Goal: Find contact information: Find contact information

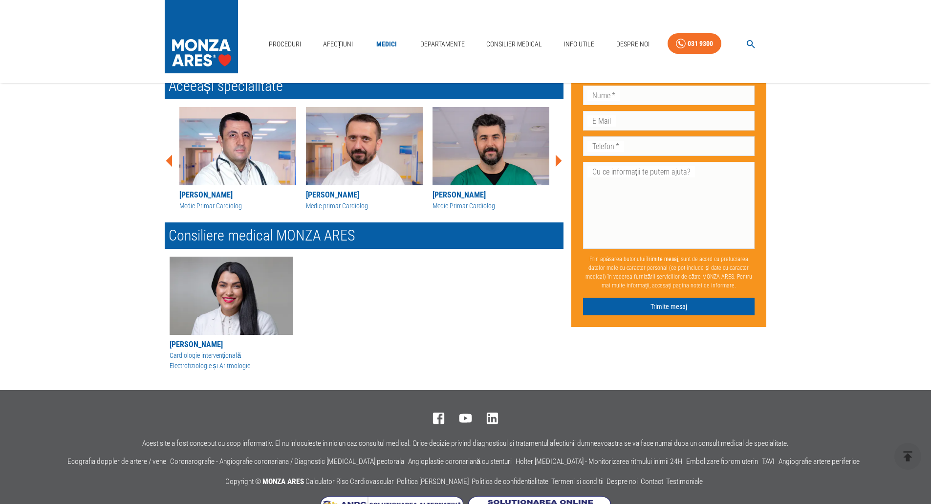
scroll to position [440, 0]
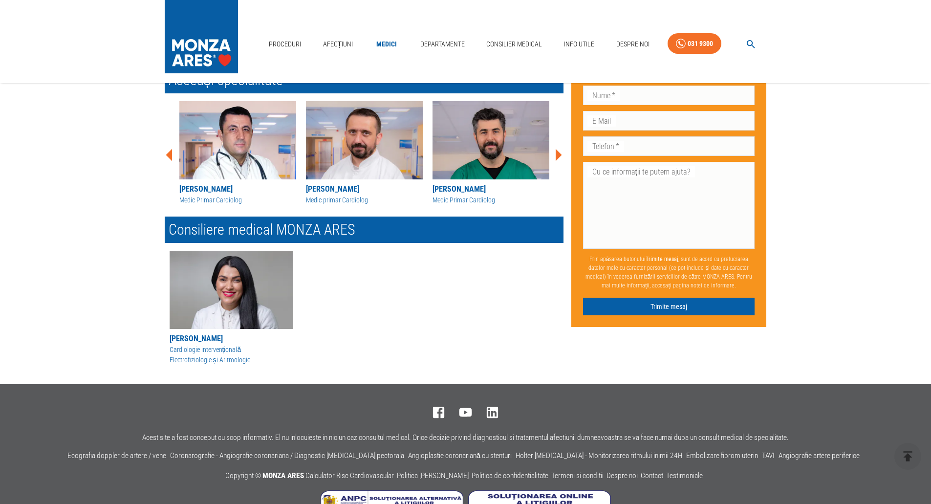
click at [240, 296] on img "button" at bounding box center [231, 290] width 123 height 78
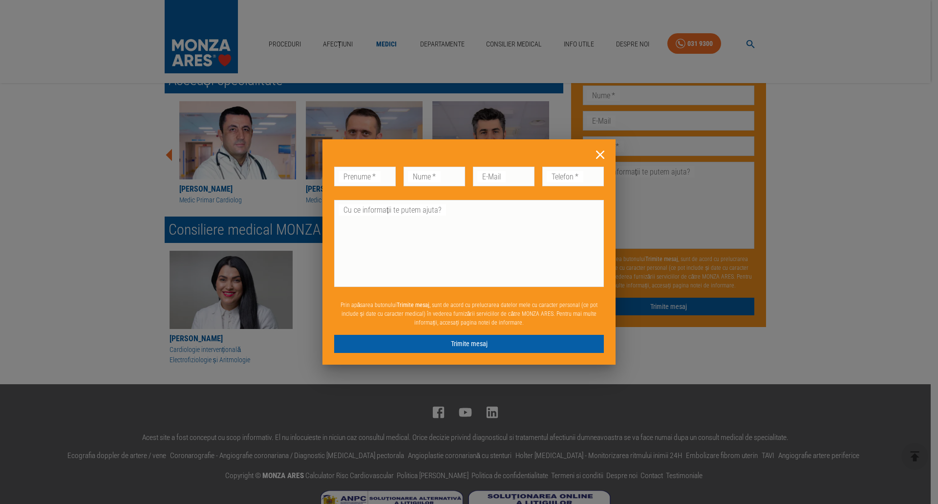
click at [601, 153] on icon at bounding box center [600, 154] width 15 height 15
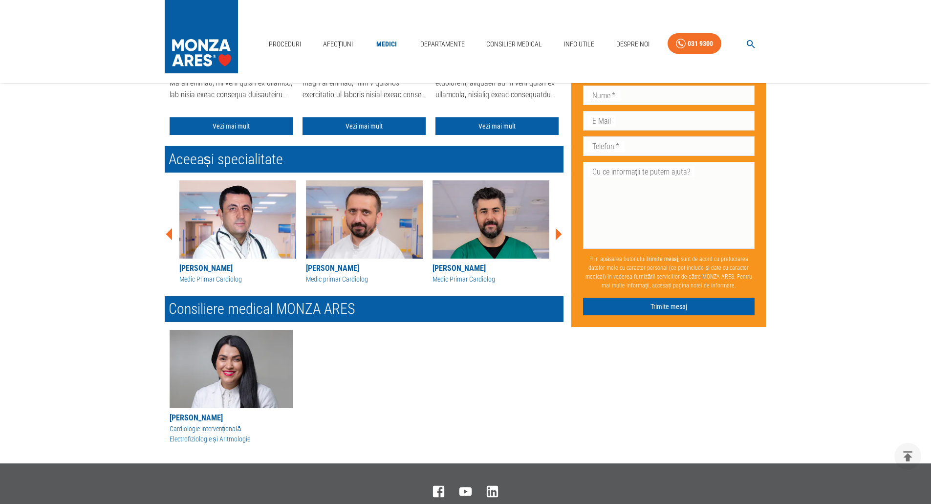
scroll to position [342, 0]
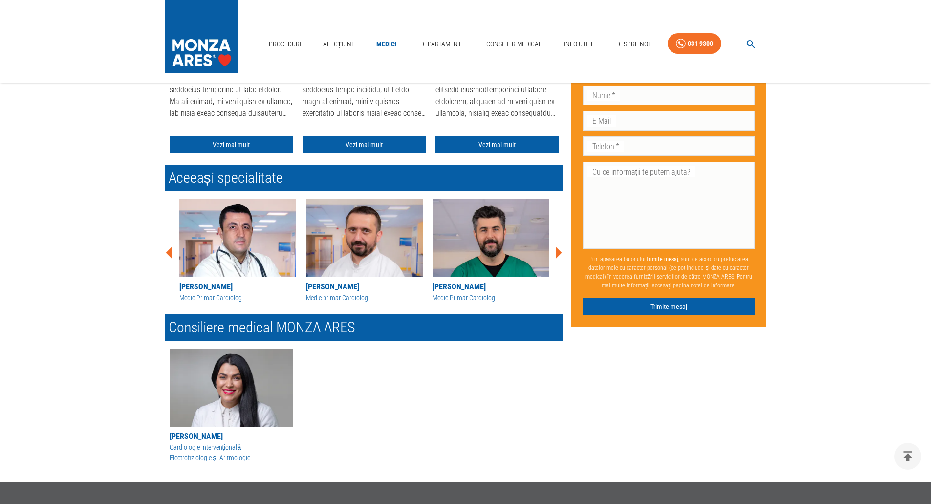
click at [562, 252] on icon at bounding box center [558, 252] width 29 height 29
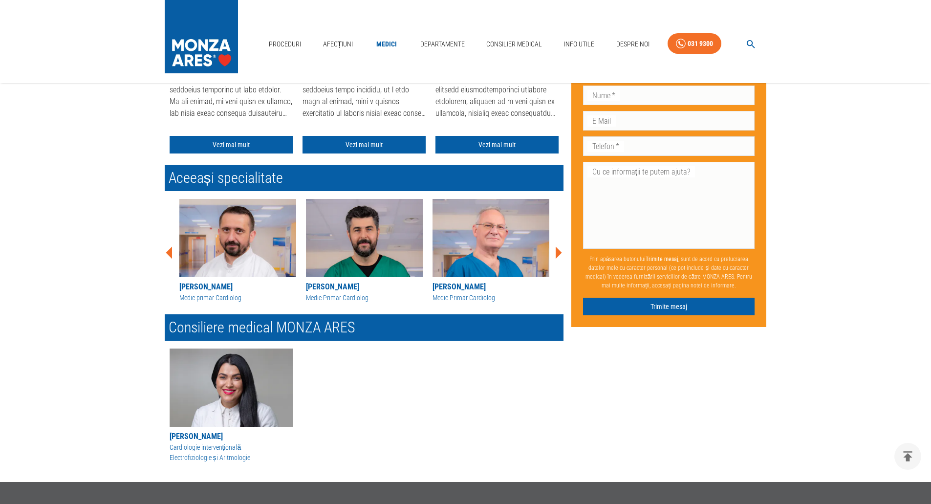
click at [562, 252] on icon at bounding box center [558, 252] width 29 height 29
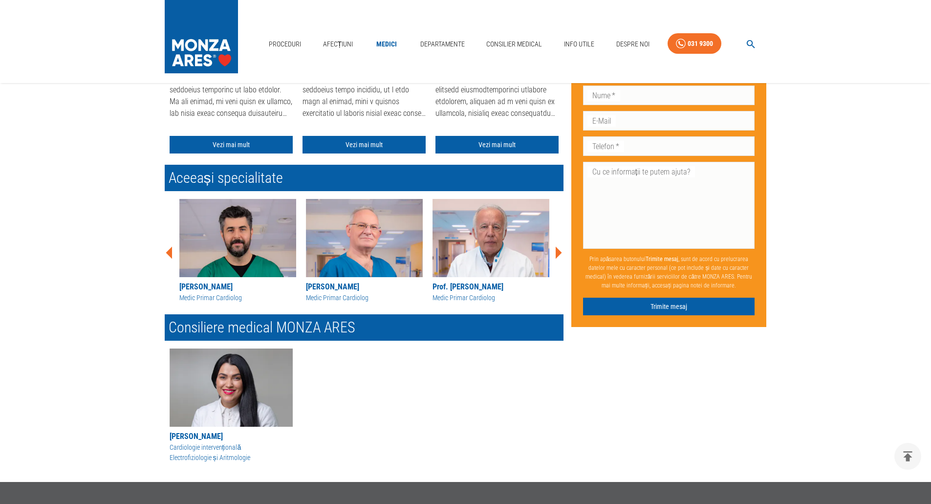
click at [562, 252] on icon at bounding box center [558, 252] width 29 height 29
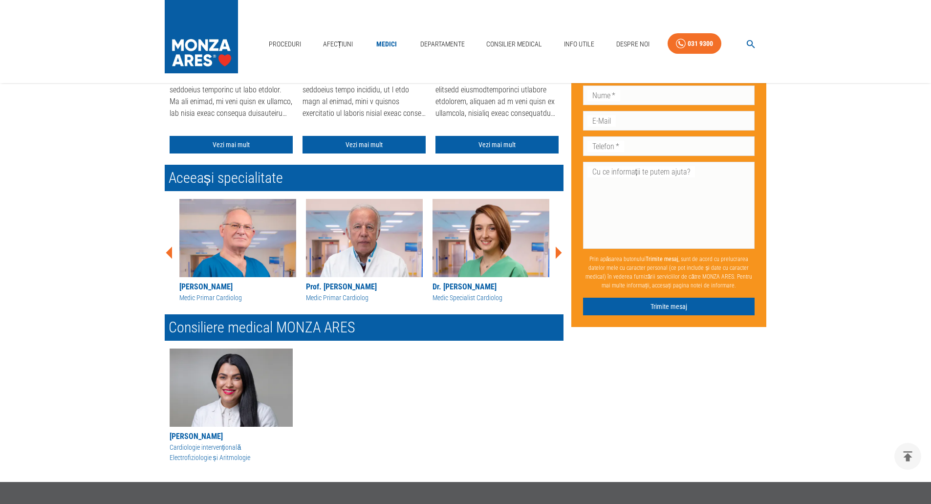
click at [562, 252] on icon at bounding box center [558, 252] width 29 height 29
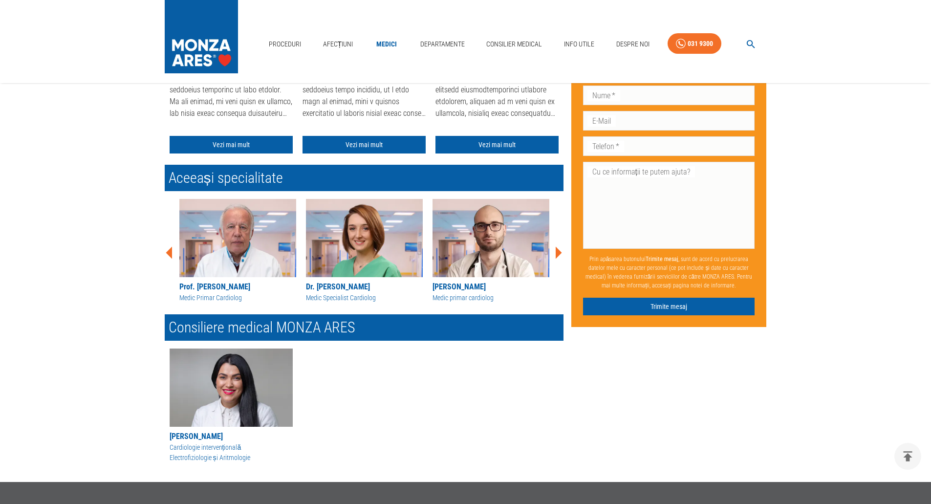
click at [562, 252] on icon at bounding box center [558, 252] width 29 height 29
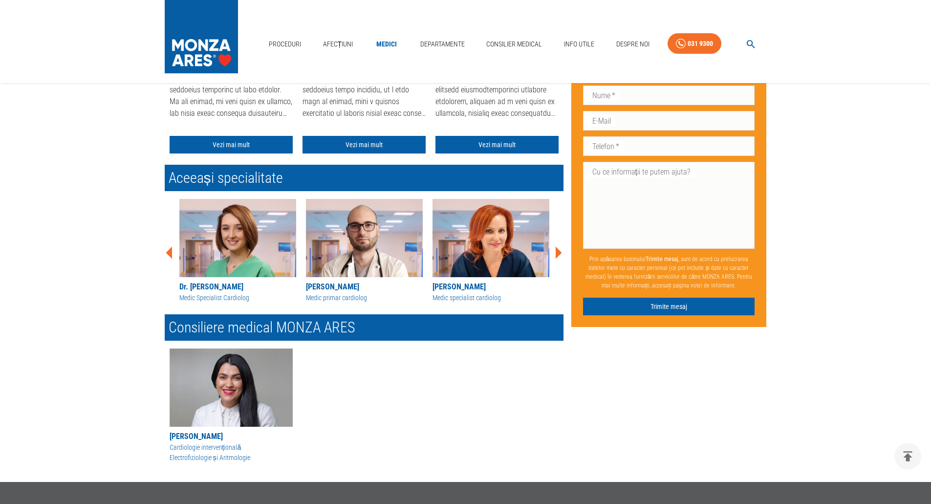
click at [562, 252] on icon at bounding box center [558, 252] width 29 height 29
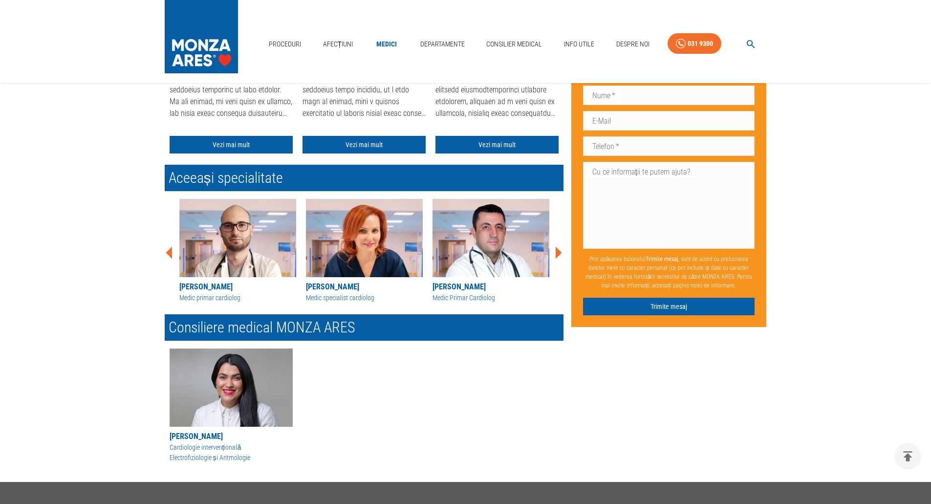
click at [562, 252] on icon at bounding box center [558, 252] width 29 height 29
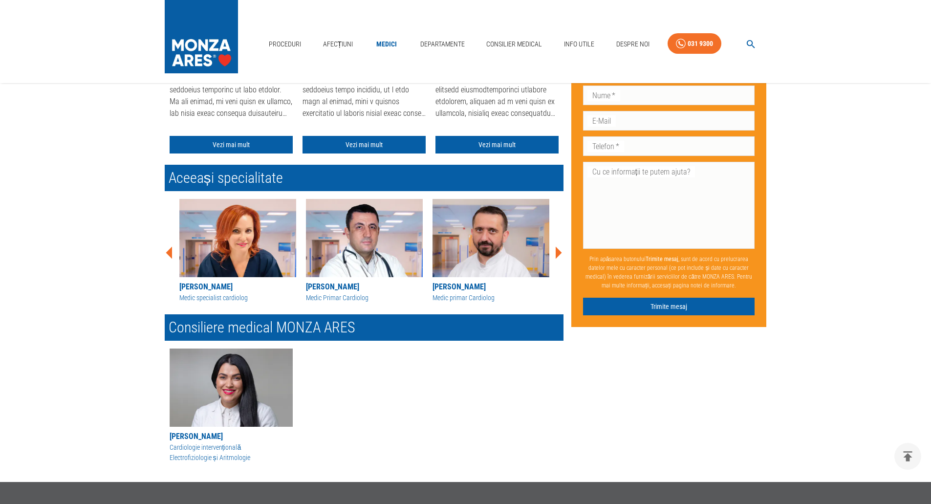
click at [562, 252] on icon at bounding box center [558, 252] width 29 height 29
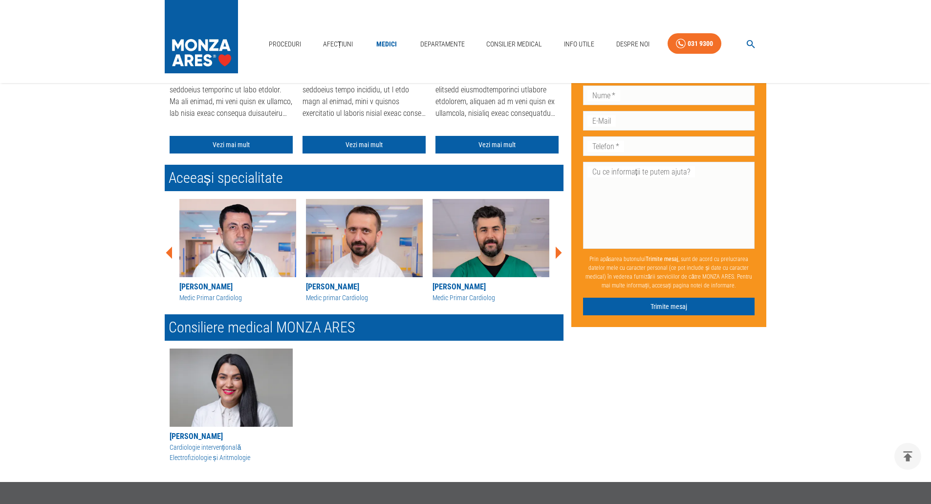
click at [562, 252] on icon at bounding box center [558, 252] width 29 height 29
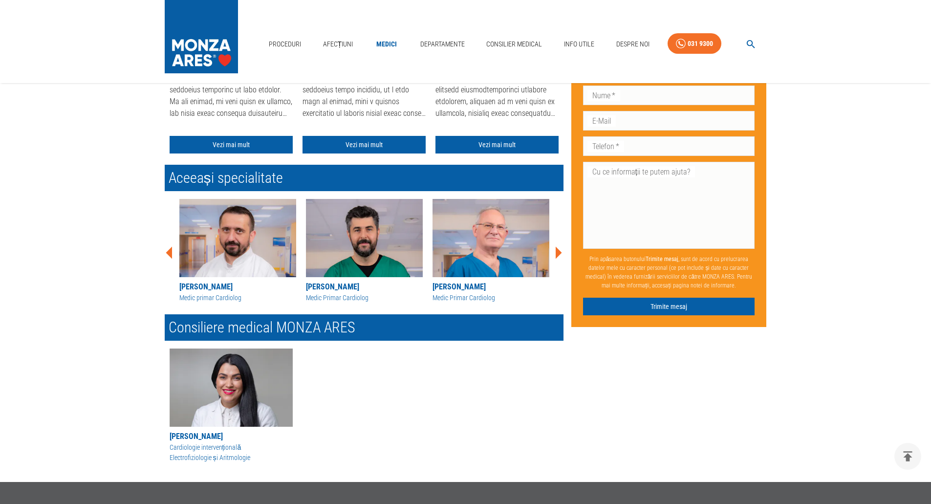
click at [562, 252] on icon at bounding box center [558, 252] width 29 height 29
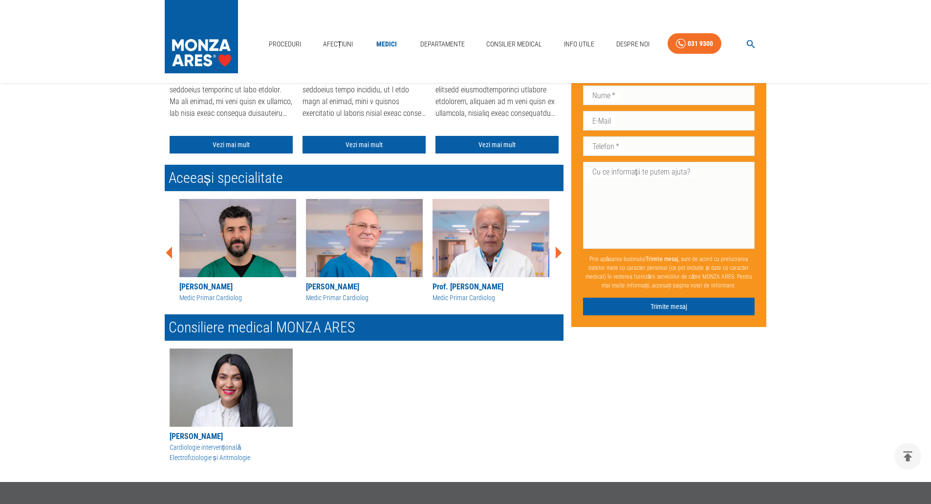
click at [562, 252] on icon at bounding box center [558, 252] width 29 height 29
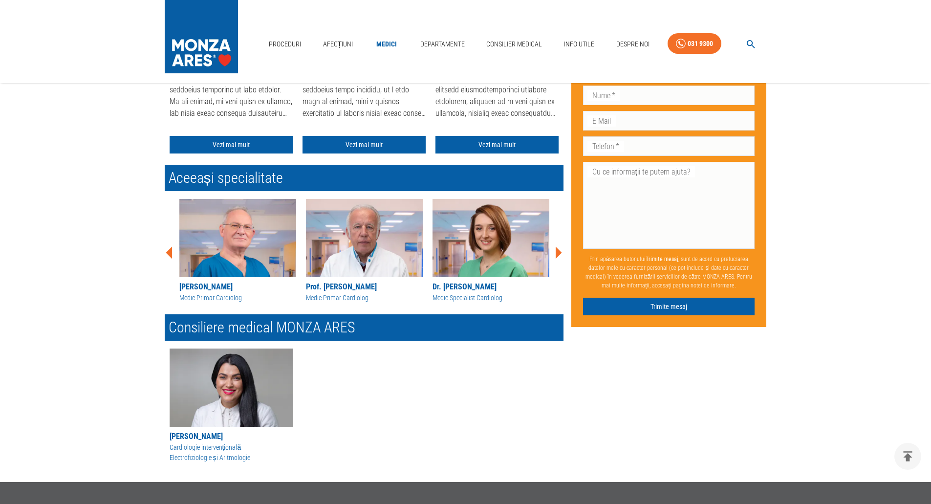
click at [562, 252] on icon at bounding box center [558, 252] width 29 height 29
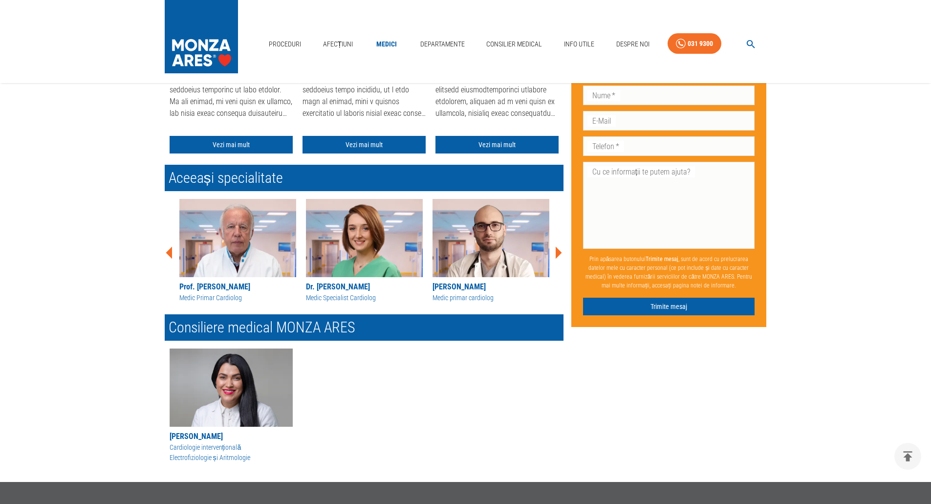
click at [562, 252] on icon at bounding box center [558, 252] width 29 height 29
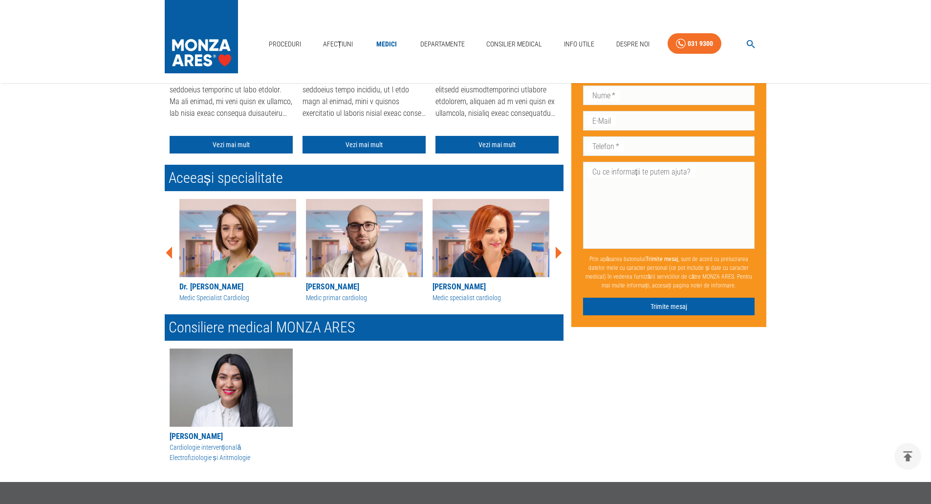
click at [562, 252] on icon at bounding box center [558, 252] width 29 height 29
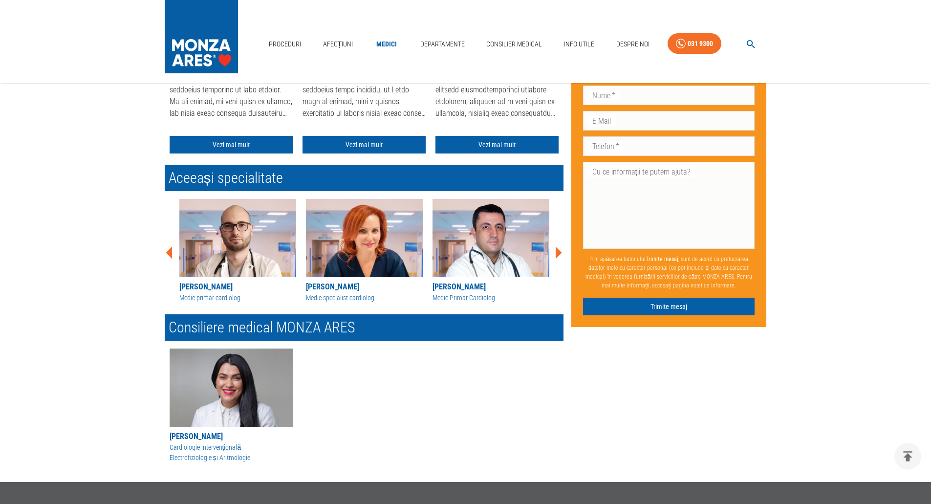
click at [562, 252] on icon at bounding box center [558, 252] width 29 height 29
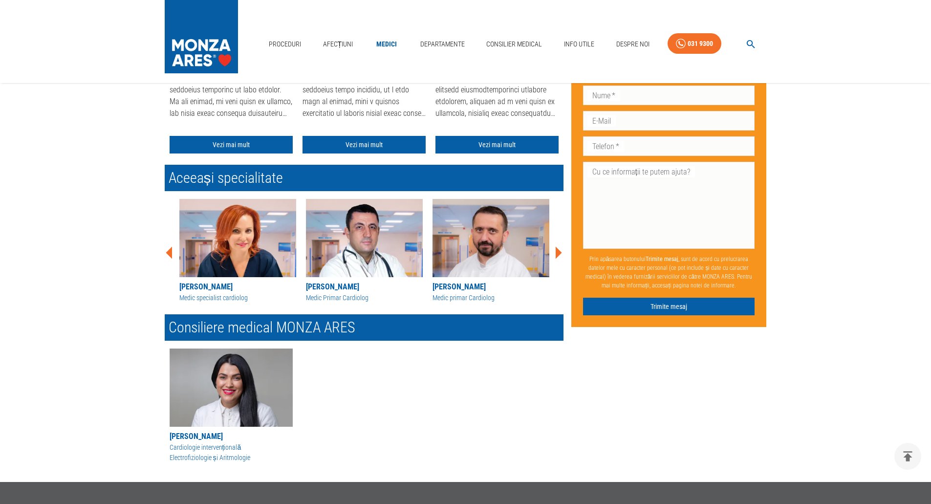
click at [562, 252] on icon at bounding box center [558, 252] width 29 height 29
